Goal: Task Accomplishment & Management: Manage account settings

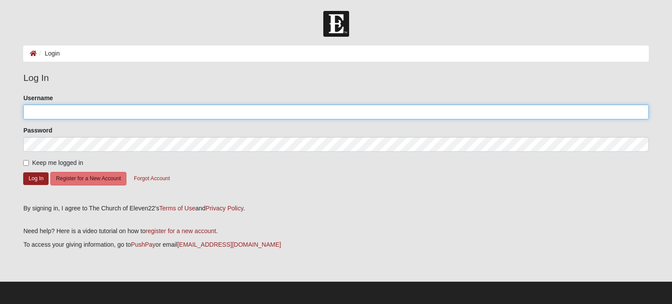
type input "aguynamedjohnnie@gmail.com"
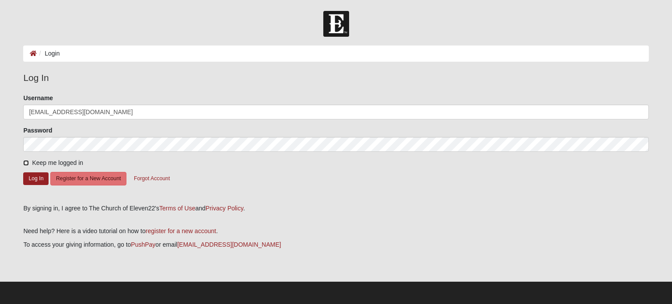
click at [26, 164] on input "Keep me logged in" at bounding box center [26, 163] width 6 height 6
checkbox input "true"
click at [35, 180] on button "Log In" at bounding box center [35, 178] width 25 height 13
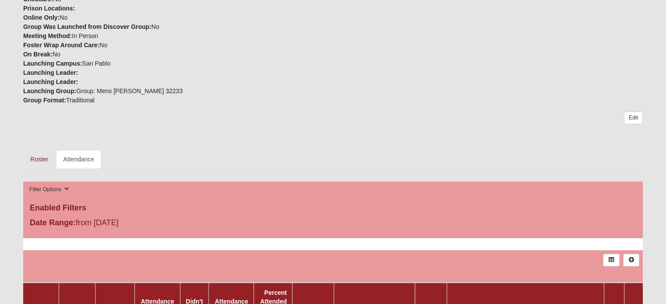
scroll to position [189, 0]
click at [42, 157] on link "Roster" at bounding box center [39, 160] width 32 height 18
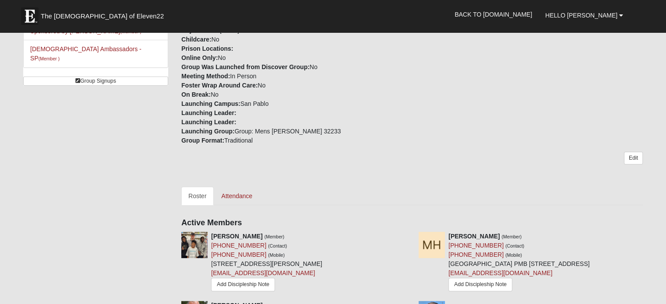
scroll to position [159, 0]
click at [233, 188] on link "Attendance" at bounding box center [236, 197] width 45 height 18
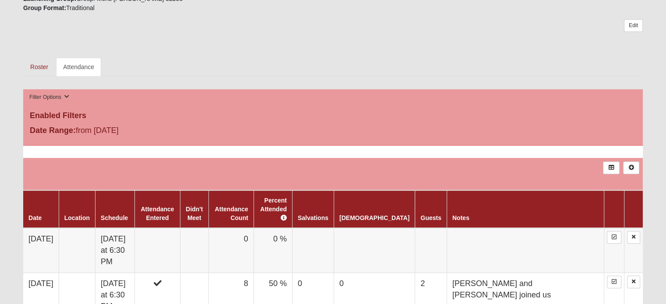
scroll to position [281, 0]
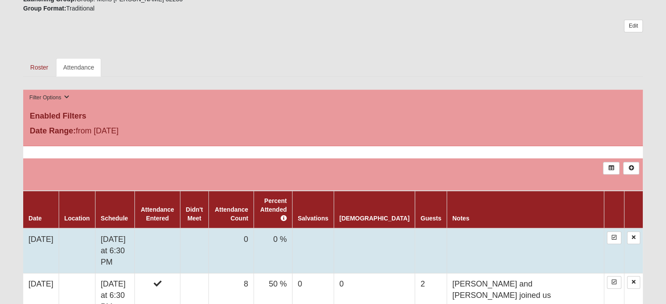
click at [230, 233] on td "0" at bounding box center [230, 250] width 45 height 45
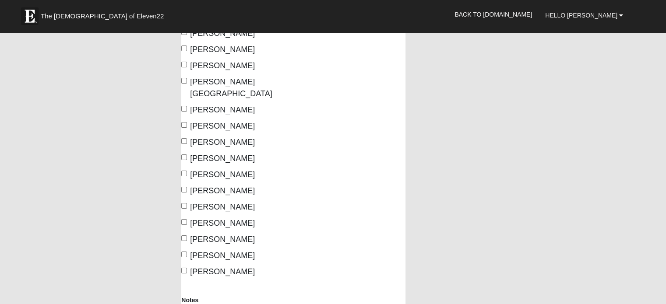
scroll to position [128, 0]
click at [183, 138] on input "[PERSON_NAME]" at bounding box center [184, 141] width 6 height 6
checkbox input "true"
click at [185, 154] on input "McLaughlin, Johnnie" at bounding box center [184, 157] width 6 height 6
checkbox input "true"
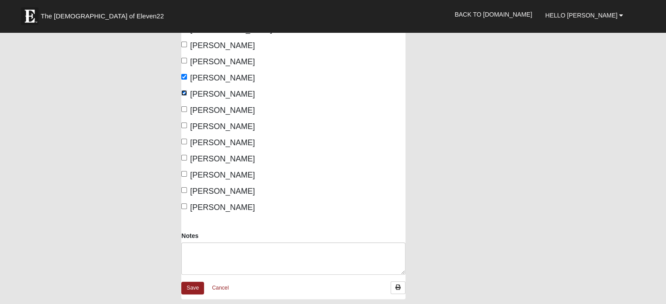
scroll to position [212, 0]
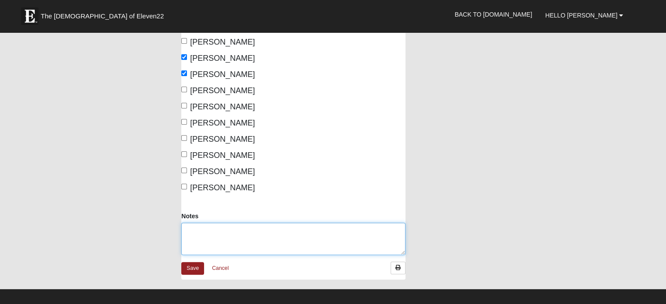
click at [188, 223] on textarea "Notes" at bounding box center [293, 239] width 224 height 32
click at [188, 223] on textarea "Ni" at bounding box center [293, 239] width 224 height 32
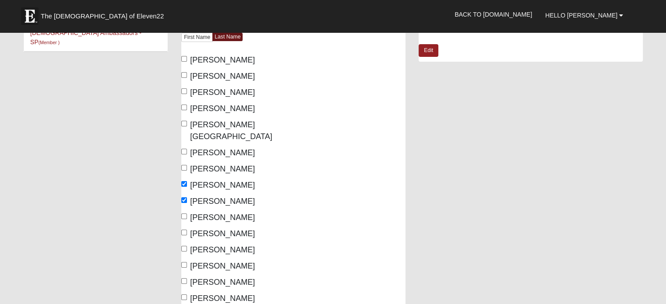
scroll to position [75, 0]
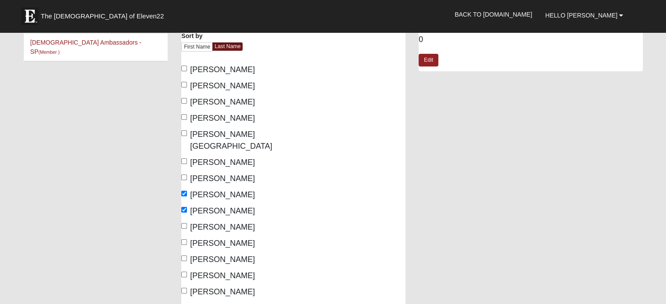
type textarea "[PERSON_NAME], [PERSON_NAME], and [PERSON_NAME] joined us. If they attend next …"
click at [408, 174] on div "Members Sort by First Name Last Name Aldrich, Mitchell Harbeson, Mitch Hawkins,…" at bounding box center [293, 180] width 237 height 336
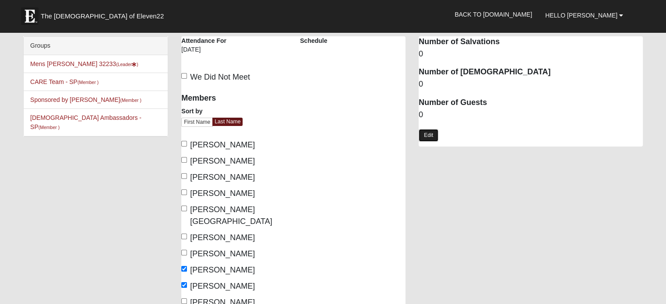
click at [429, 137] on link "Edit" at bounding box center [428, 135] width 20 height 13
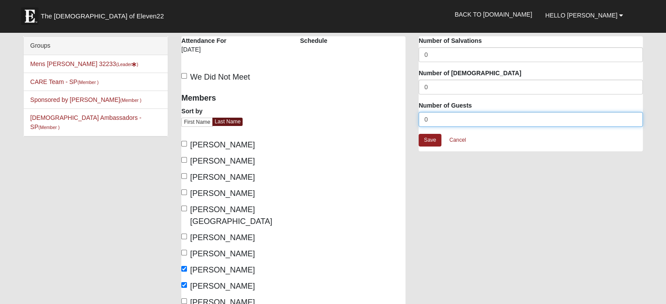
click at [430, 121] on input "0" at bounding box center [530, 119] width 224 height 15
type input "3"
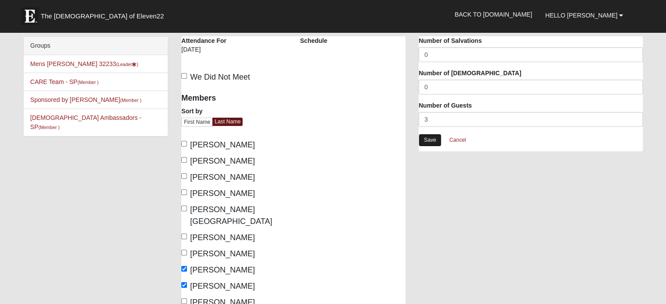
click at [429, 135] on link "Save" at bounding box center [429, 140] width 23 height 13
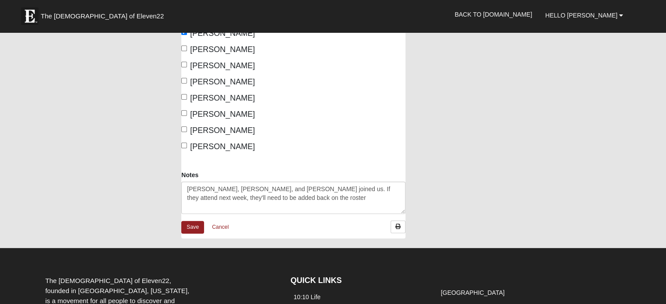
scroll to position [253, 0]
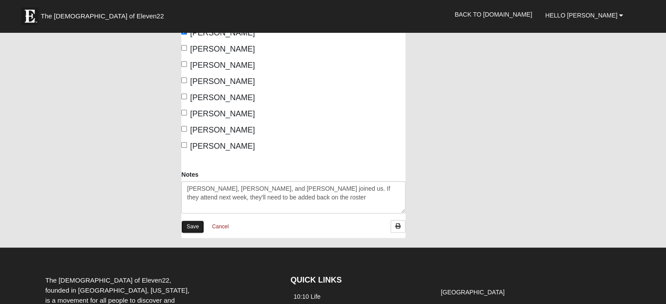
click at [192, 221] on link "Save" at bounding box center [192, 227] width 23 height 13
